Goal: Communication & Community: Participate in discussion

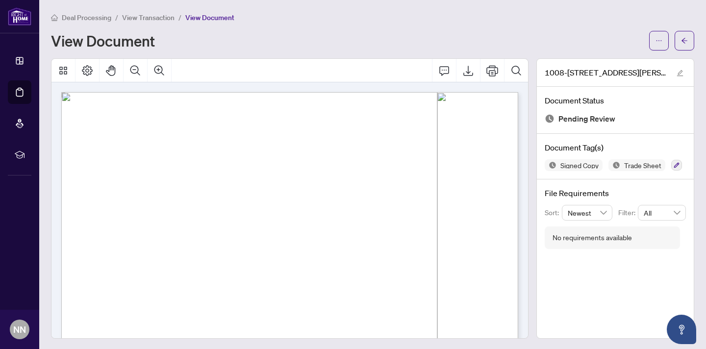
scroll to position [217, 0]
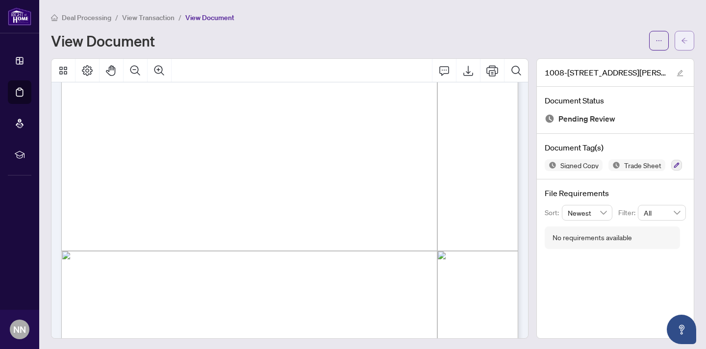
click at [685, 41] on icon "arrow-left" at bounding box center [684, 40] width 7 height 7
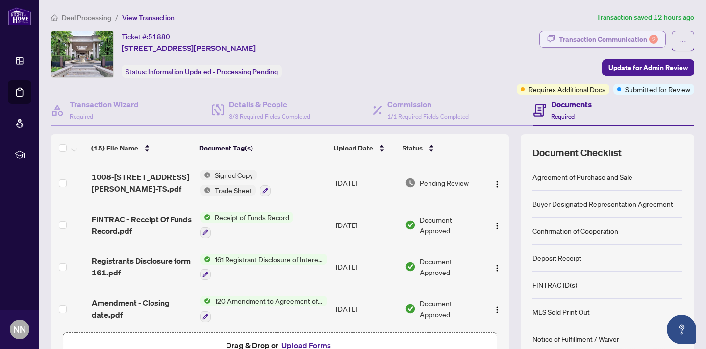
click at [606, 37] on div "Transaction Communication 2" at bounding box center [608, 39] width 99 height 16
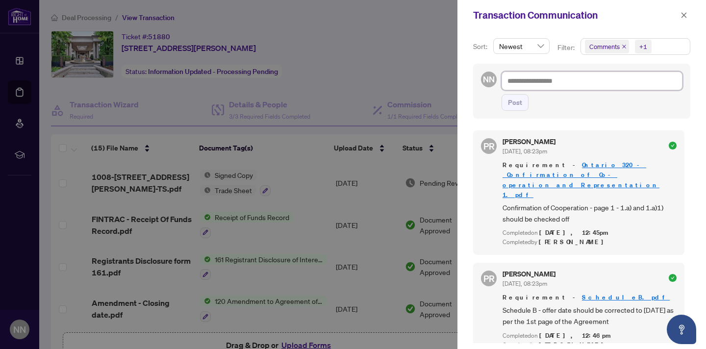
click at [530, 79] on textarea at bounding box center [591, 81] width 181 height 19
